Goal: Task Accomplishment & Management: Manage account settings

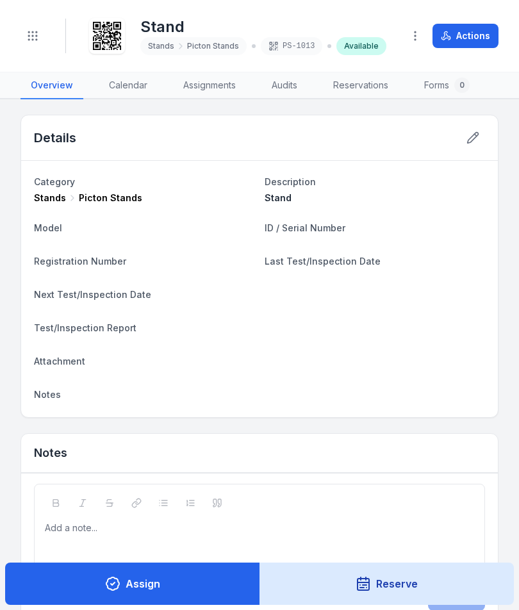
click at [34, 33] on icon "Toggle navigation" at bounding box center [32, 35] width 13 height 13
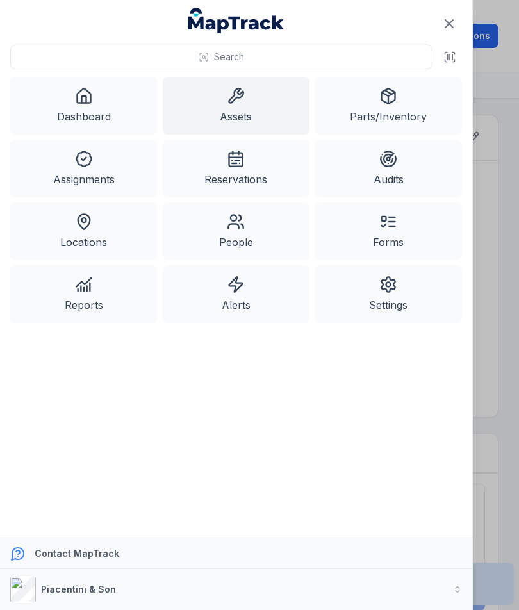
click at [243, 107] on link "Assets" at bounding box center [236, 106] width 147 height 58
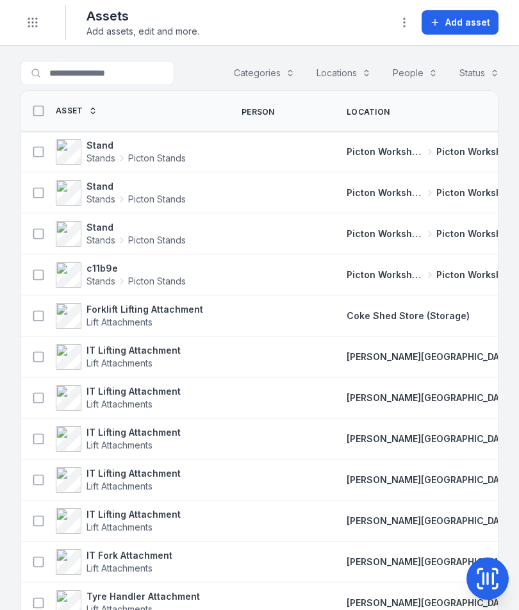
click at [468, 23] on span "Add asset" at bounding box center [467, 22] width 45 height 13
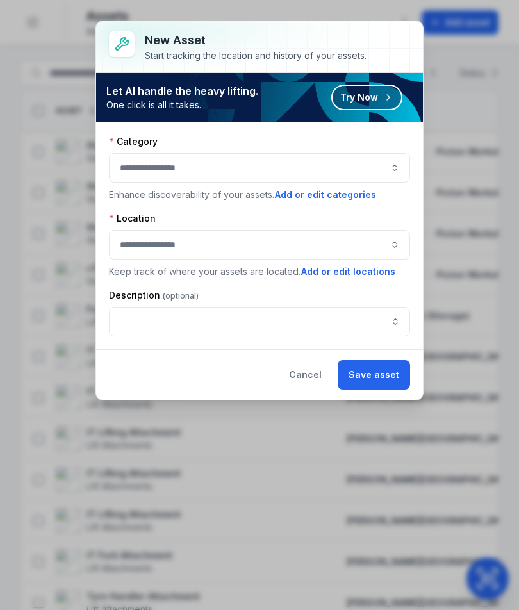
click at [382, 161] on button "button" at bounding box center [259, 167] width 301 height 29
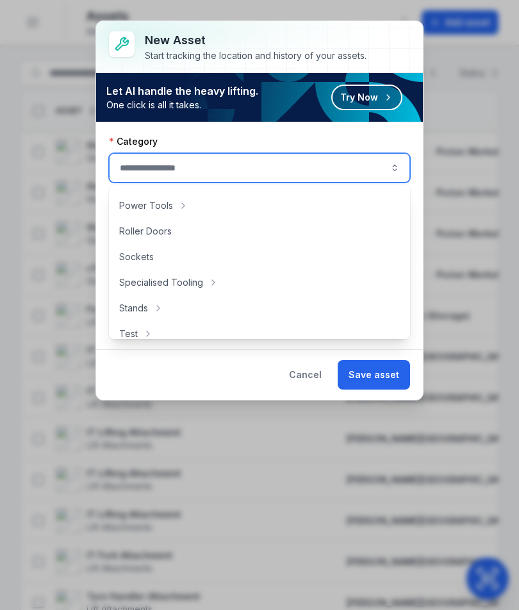
scroll to position [566, 0]
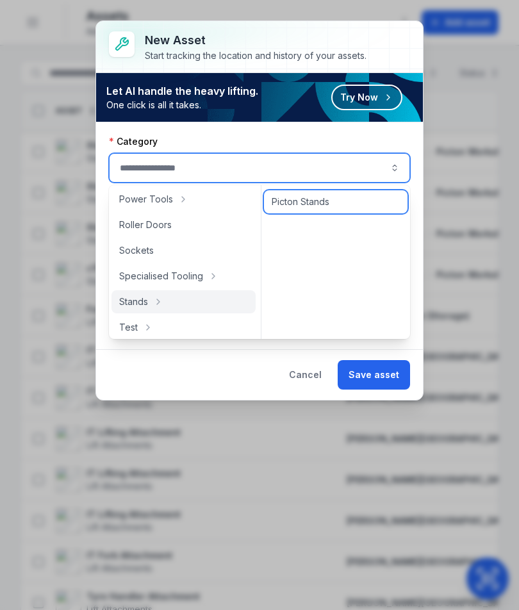
click at [331, 207] on div "Picton Stands" at bounding box center [335, 201] width 143 height 23
type input "**********"
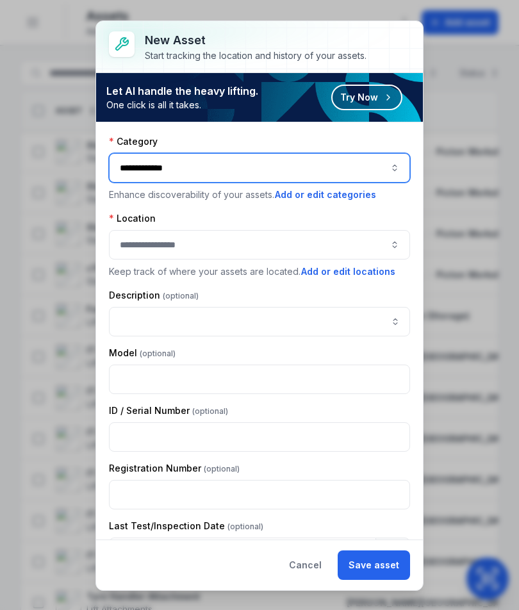
click at [309, 230] on button "button" at bounding box center [259, 244] width 301 height 29
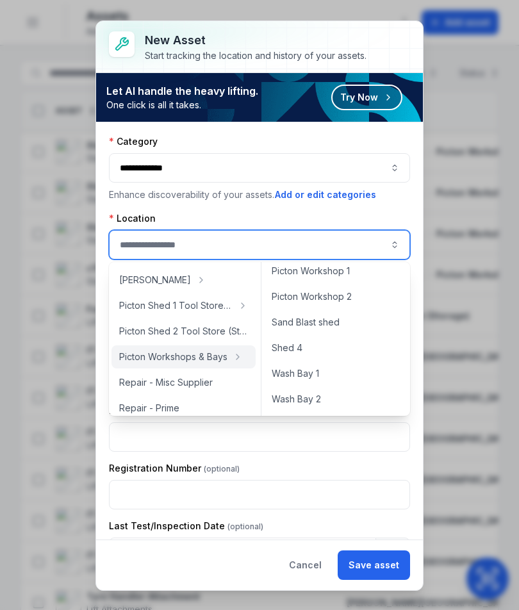
scroll to position [597, 0]
click at [347, 277] on div "Picton Workshop 1" at bounding box center [335, 270] width 143 height 23
type input "**********"
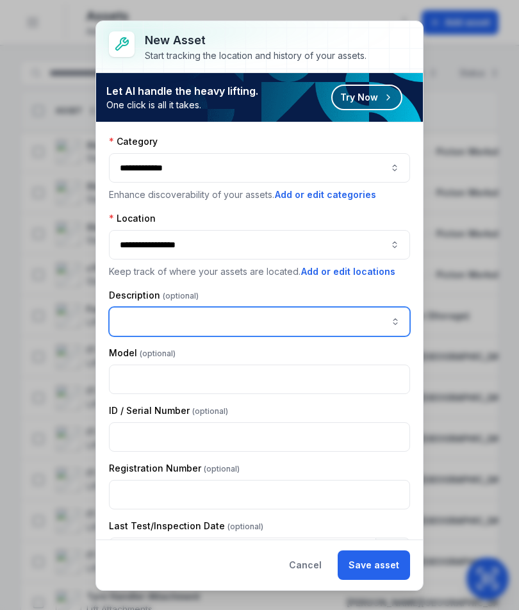
click at [341, 320] on input "asset-add:description-label" at bounding box center [259, 321] width 301 height 29
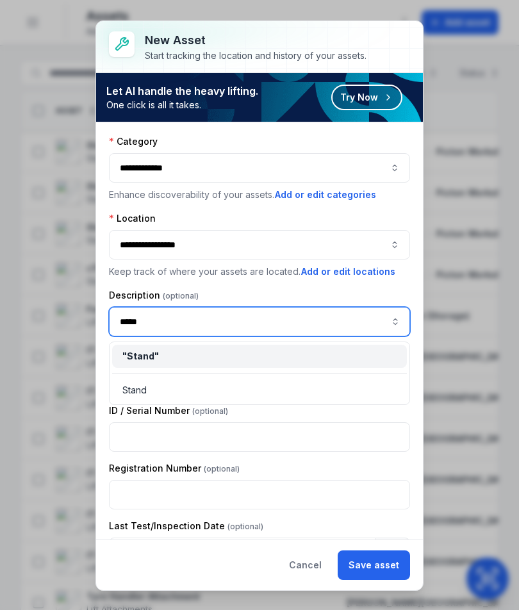
click at [140, 321] on input "*****" at bounding box center [259, 321] width 301 height 29
click at [176, 362] on div "" Stand "" at bounding box center [259, 356] width 274 height 13
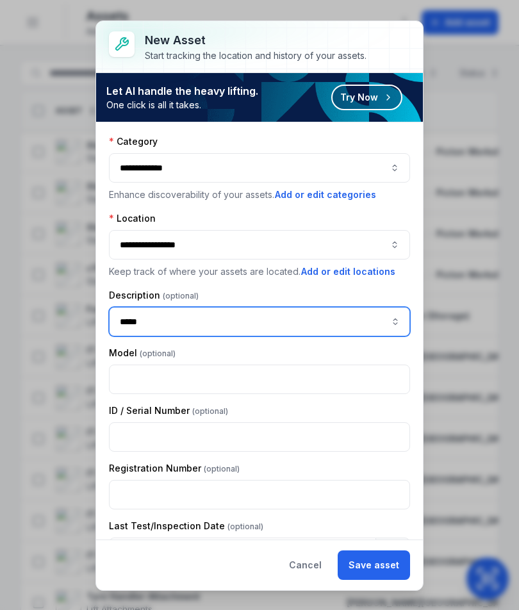
type input "*****"
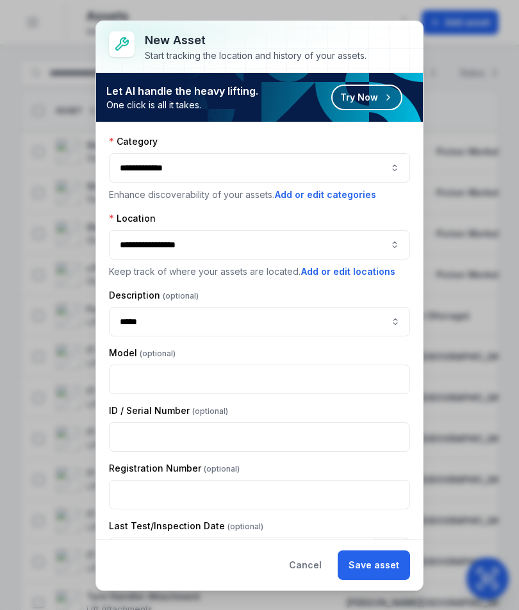
click at [386, 564] on button "Save asset" at bounding box center [374, 564] width 72 height 29
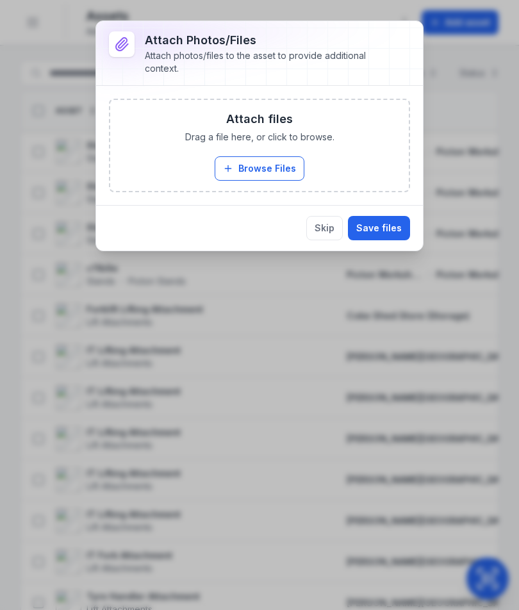
click at [266, 178] on button "Browse Files" at bounding box center [260, 168] width 90 height 24
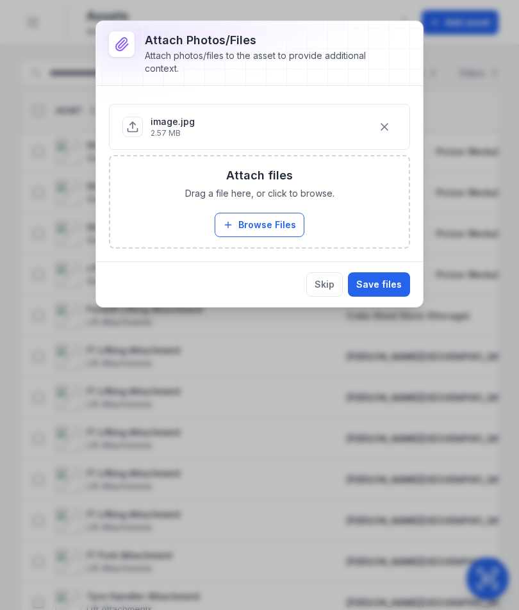
click at [389, 282] on button "Save files" at bounding box center [379, 284] width 62 height 24
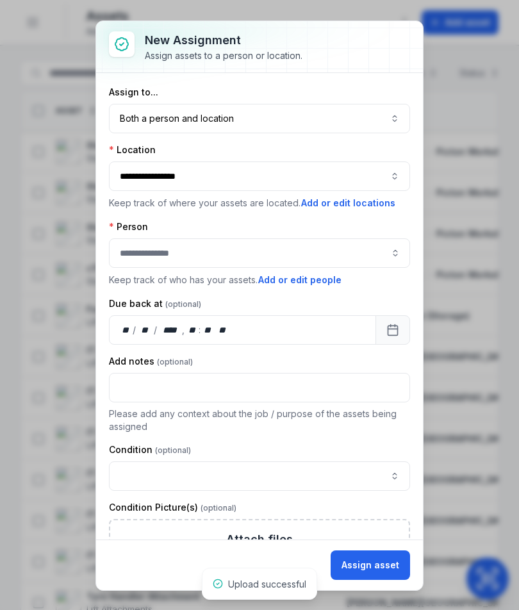
click at [375, 558] on button "Assign asset" at bounding box center [370, 564] width 79 height 29
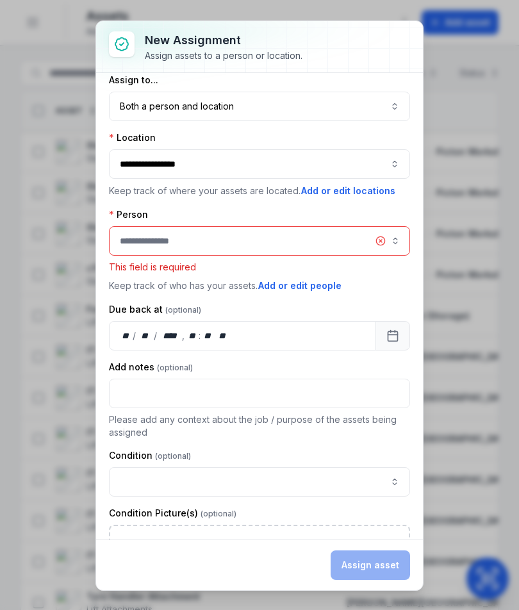
scroll to position [0, 0]
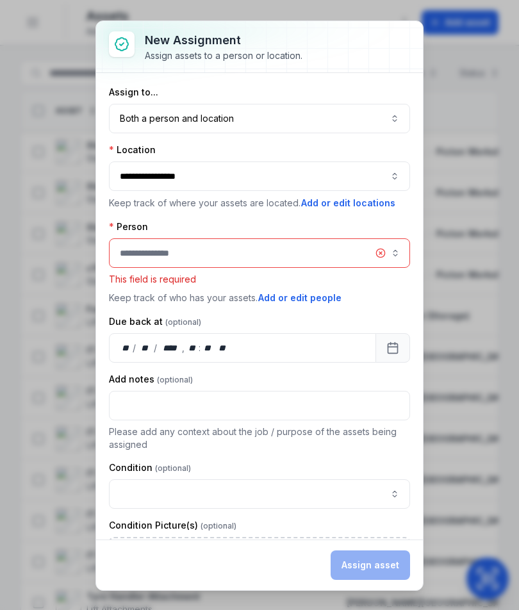
click at [380, 108] on button "Both a person and location ****" at bounding box center [259, 118] width 301 height 29
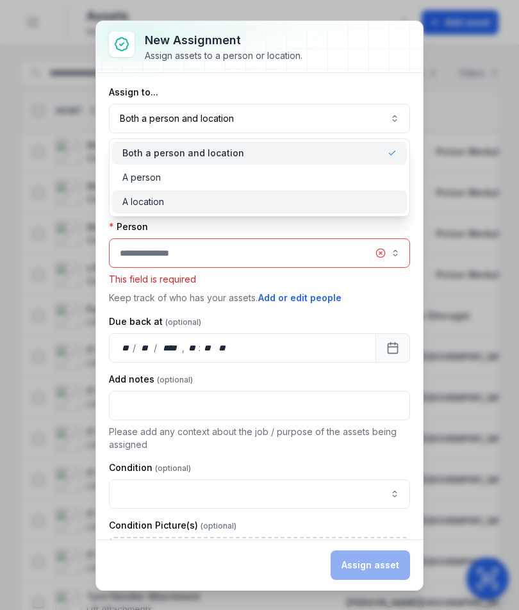
click at [336, 200] on div "A location" at bounding box center [259, 201] width 274 height 13
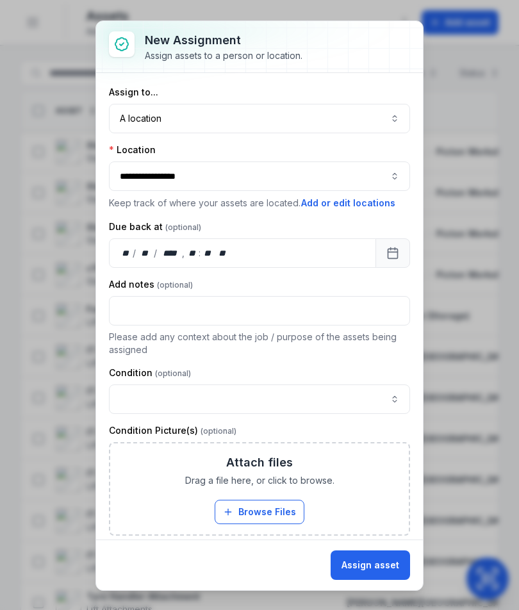
click at [381, 574] on button "Assign asset" at bounding box center [370, 564] width 79 height 29
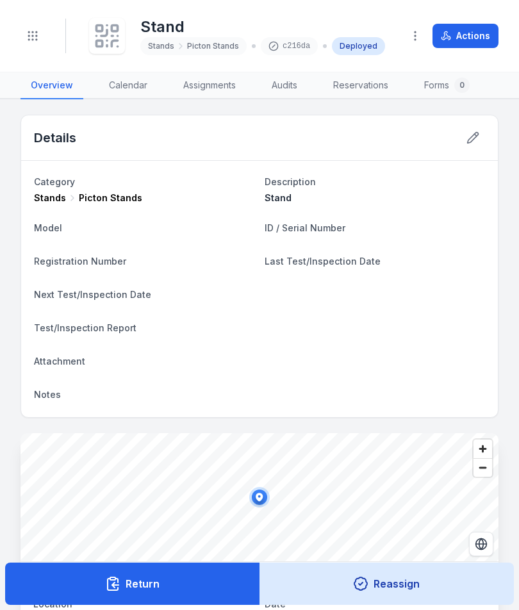
click at [107, 35] on icon at bounding box center [104, 33] width 6 height 6
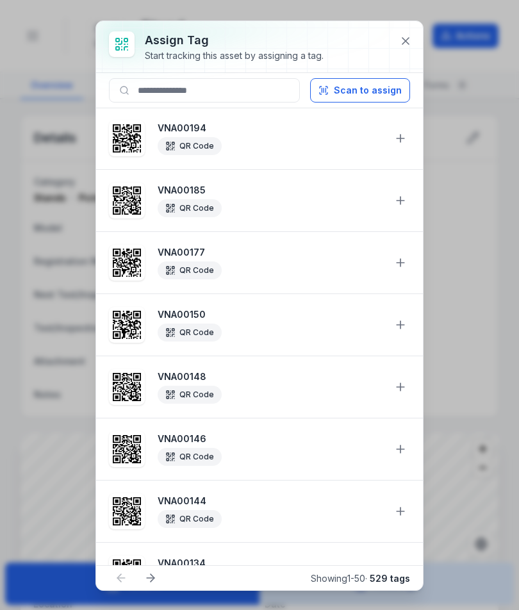
click at [375, 95] on button "Scan to assign" at bounding box center [360, 90] width 100 height 24
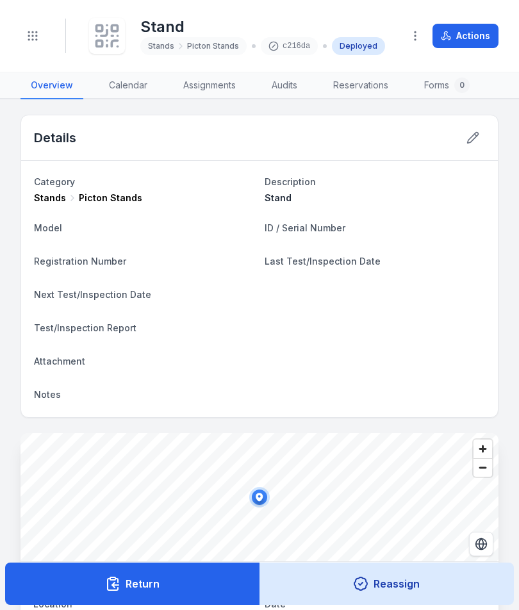
click at [167, 584] on button "Return" at bounding box center [132, 583] width 255 height 42
